Goal: Book appointment/travel/reservation

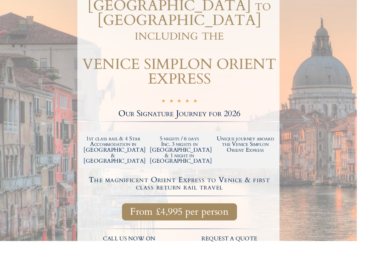
scroll to position [124, 0]
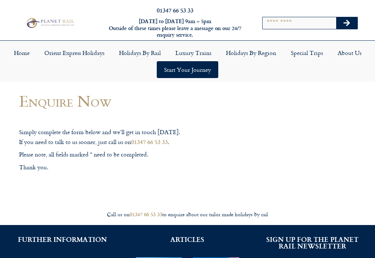
click at [84, 257] on link "Insure your trip with Holiday Extras" at bounding box center [62, 263] width 103 height 12
click at [192, 61] on link "Start your Journey" at bounding box center [187, 69] width 61 height 17
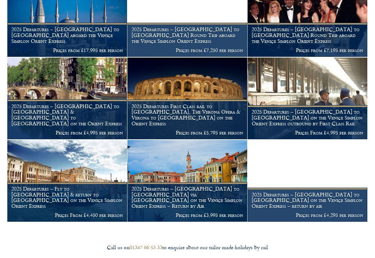
scroll to position [687, 0]
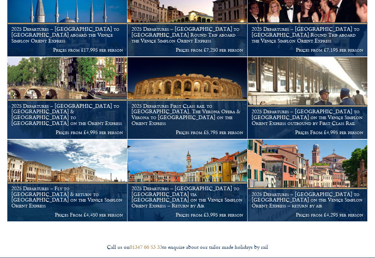
click at [89, 211] on p "Prices From £4,450 per person" at bounding box center [67, 214] width 112 height 6
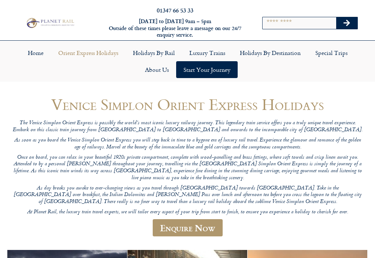
scroll to position [0, 0]
click at [202, 219] on link "Enquire Now" at bounding box center [188, 227] width 70 height 17
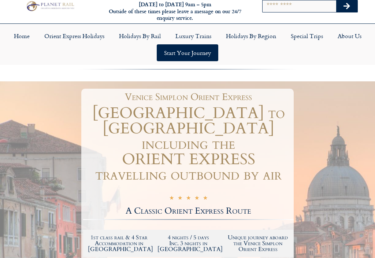
scroll to position [16, 0]
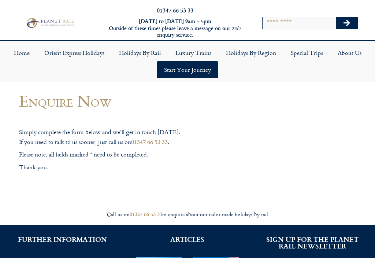
click at [201, 61] on link "Start your Journey" at bounding box center [187, 69] width 61 height 17
click at [85, 50] on link "Orient Express Holidays" at bounding box center [74, 52] width 75 height 17
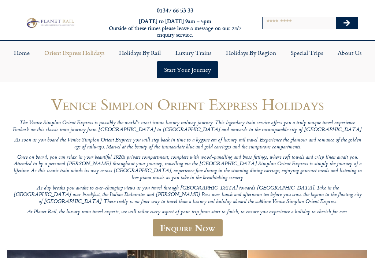
click at [350, 17] on button "Search" at bounding box center [346, 23] width 21 height 12
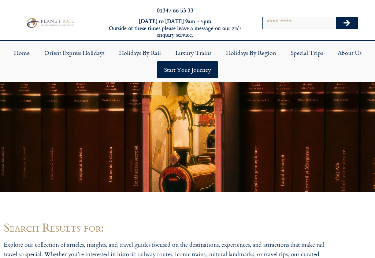
click at [199, 44] on link "Luxury Trains" at bounding box center [193, 52] width 50 height 17
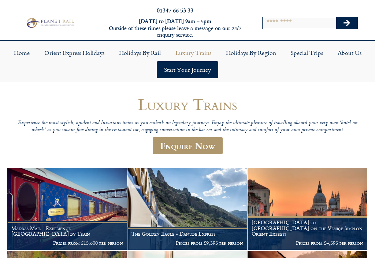
click at [136, 46] on link "Holidays by Rail" at bounding box center [140, 52] width 56 height 17
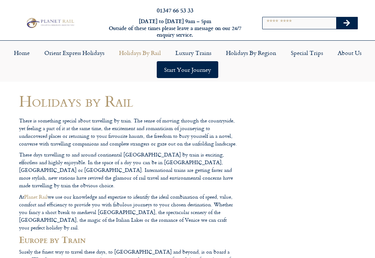
click at [22, 45] on link "Home" at bounding box center [22, 52] width 30 height 17
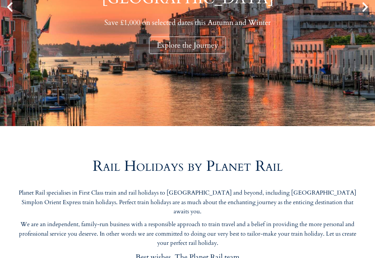
scroll to position [199, 0]
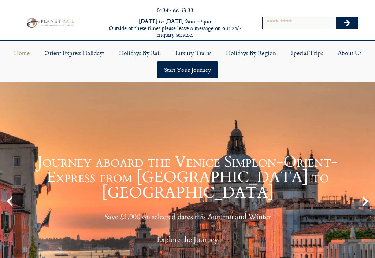
click at [76, 45] on link "Orient Express Holidays" at bounding box center [74, 52] width 75 height 17
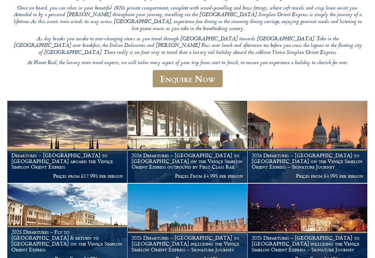
scroll to position [149, 0]
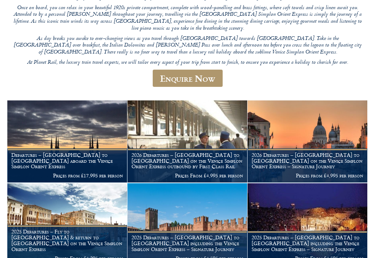
click at [325, 152] on h1 "2026 Departures – [GEOGRAPHIC_DATA] to [GEOGRAPHIC_DATA] on the Venice Simplon …" at bounding box center [307, 160] width 112 height 17
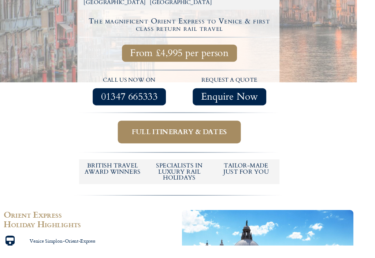
scroll to position [289, 0]
